Goal: Task Accomplishment & Management: Manage account settings

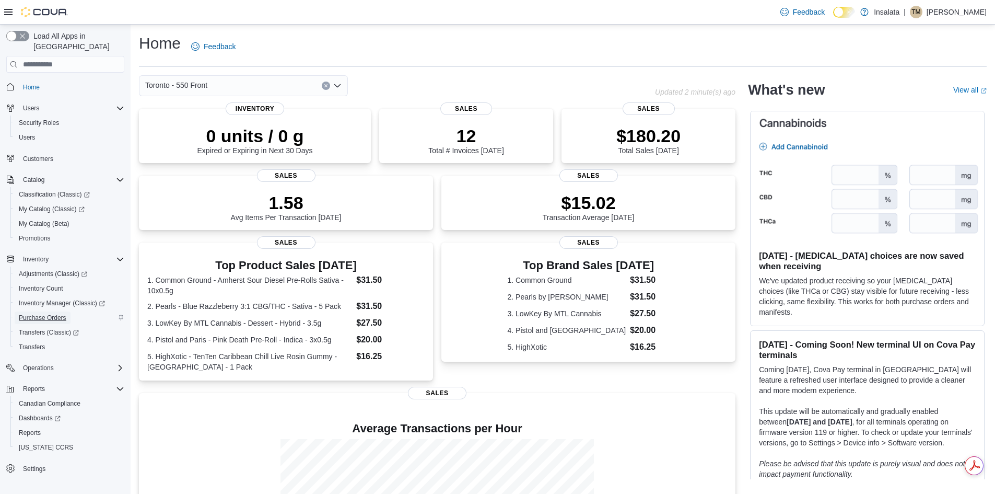
click at [45, 313] on span "Purchase Orders" at bounding box center [43, 317] width 48 height 8
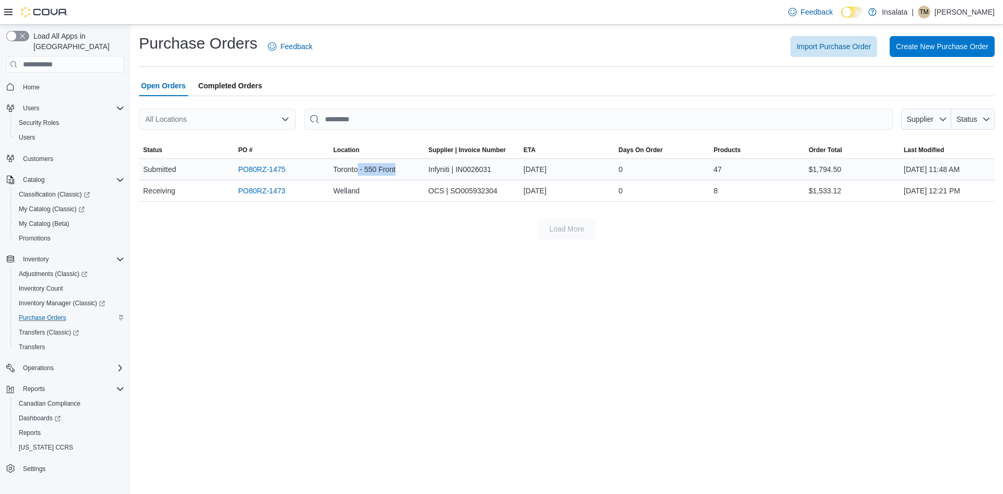
drag, startPoint x: 359, startPoint y: 166, endPoint x: 407, endPoint y: 170, distance: 48.2
click at [407, 170] on div "Toronto - 550 Front" at bounding box center [376, 169] width 95 height 21
click at [261, 169] on link "PO80RZ-1475" at bounding box center [261, 169] width 47 height 13
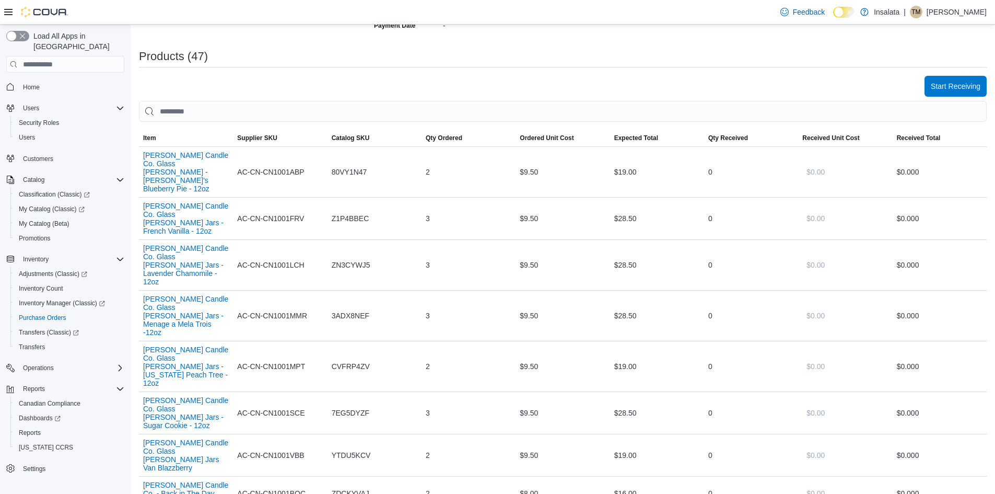
scroll to position [308, 0]
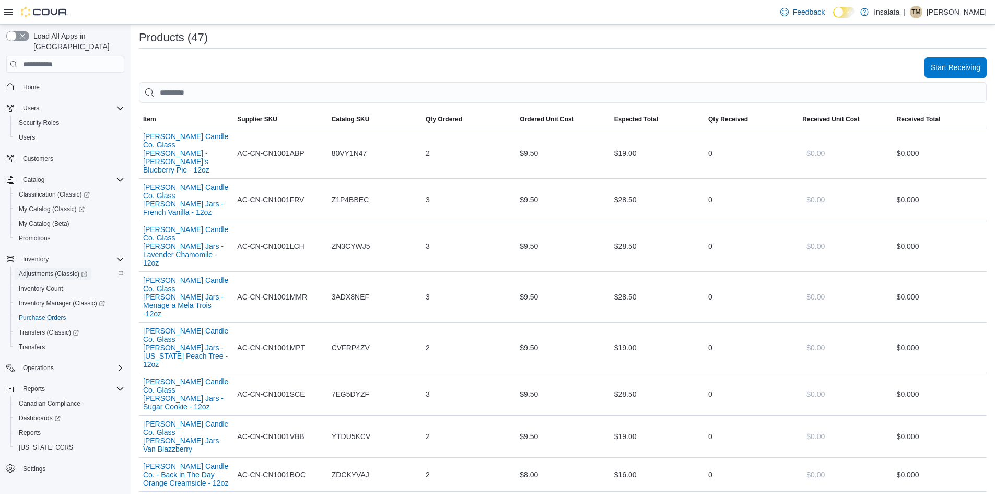
click at [49, 270] on span "Adjustments (Classic)" at bounding box center [53, 274] width 68 height 8
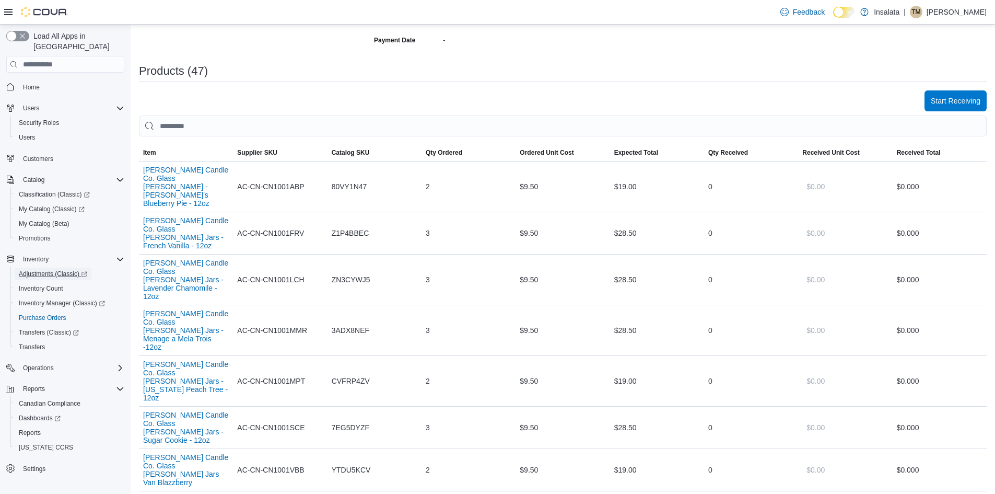
scroll to position [256, 0]
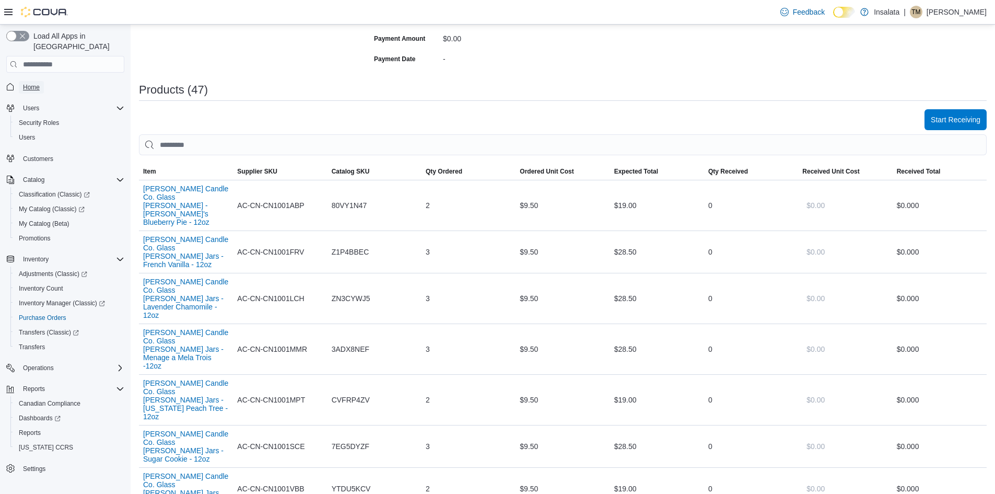
click at [36, 83] on span "Home" at bounding box center [31, 87] width 17 height 8
